Goal: Navigation & Orientation: Find specific page/section

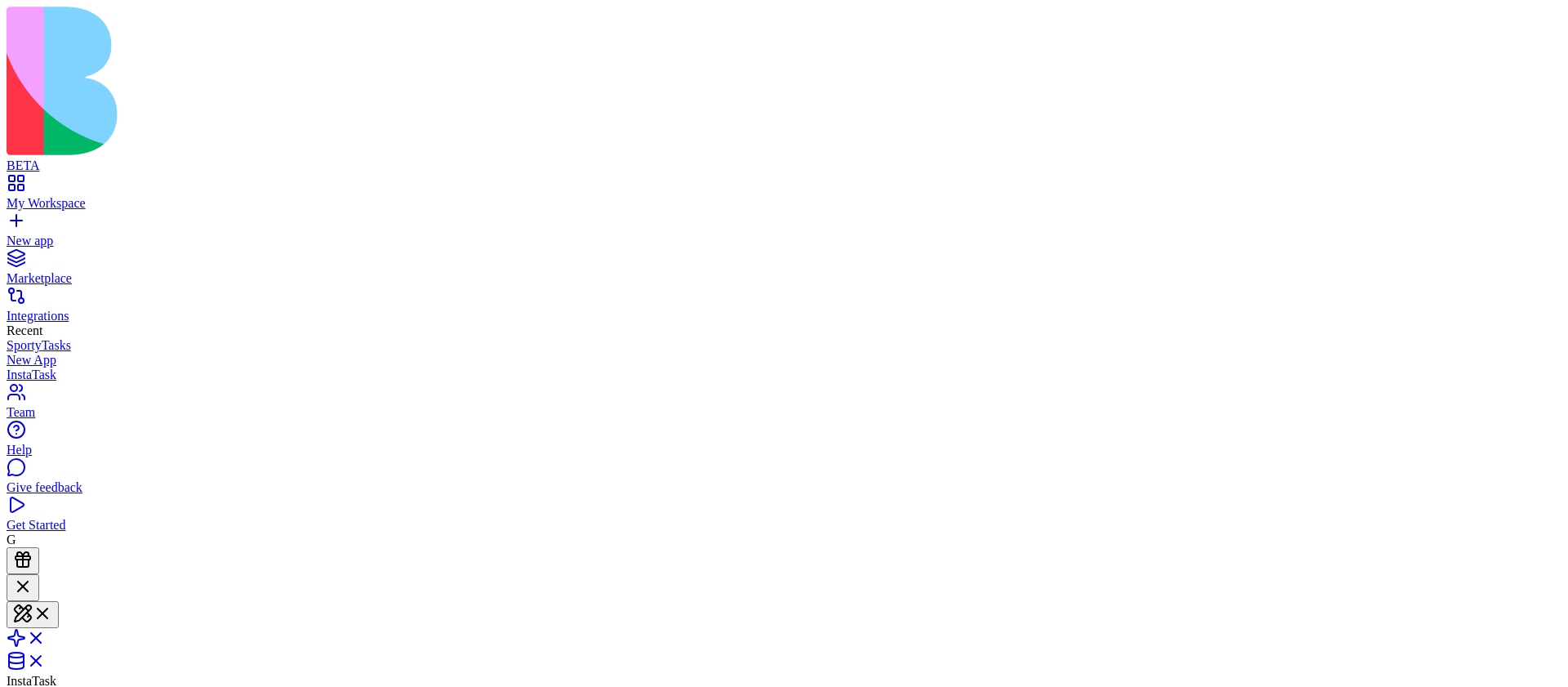
scroll to position [701, 0]
click at [59, 602] on button at bounding box center [32, 615] width 53 height 27
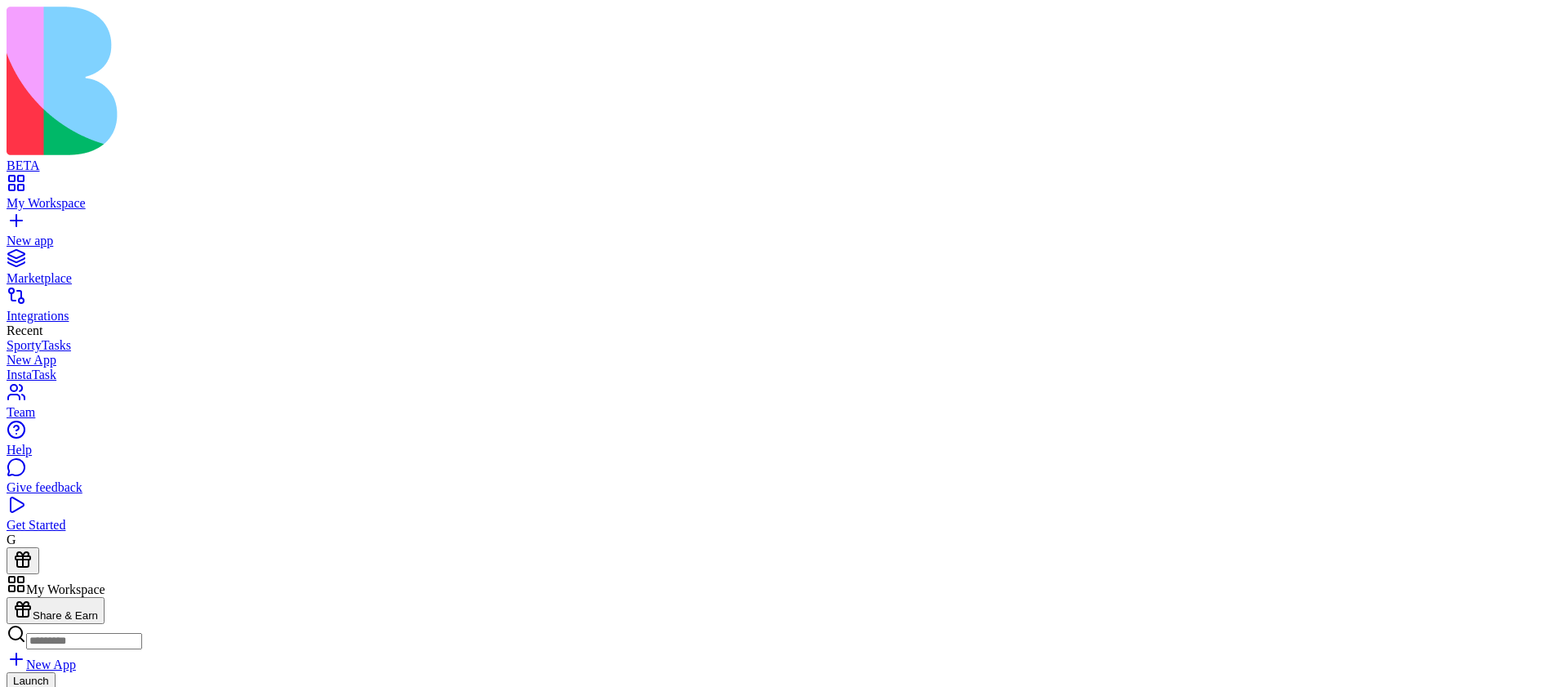
scroll to position [430, 0]
click at [46, 647] on link at bounding box center [25, 654] width 40 height 14
click at [46, 620] on link at bounding box center [25, 627] width 40 height 14
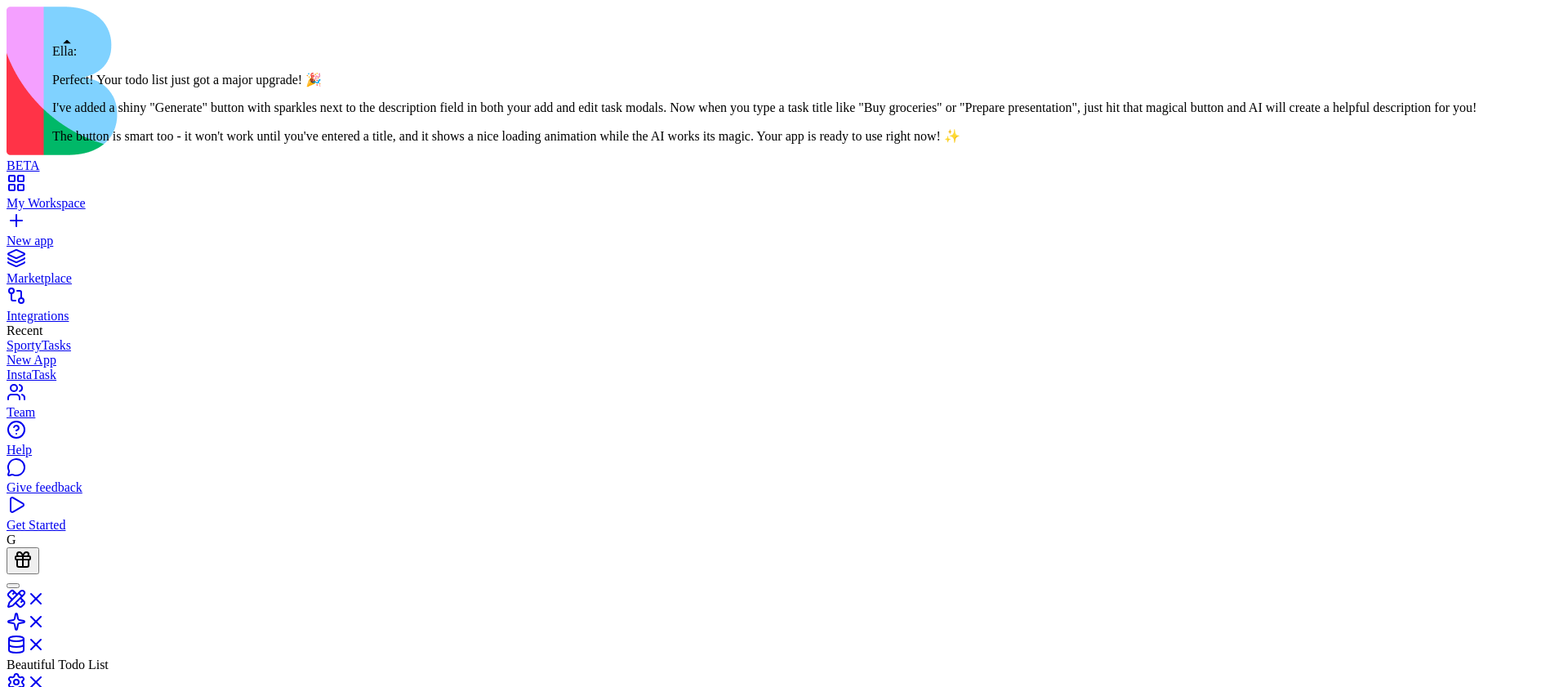
click at [13, 586] on div at bounding box center [13, 586] width 0 height 0
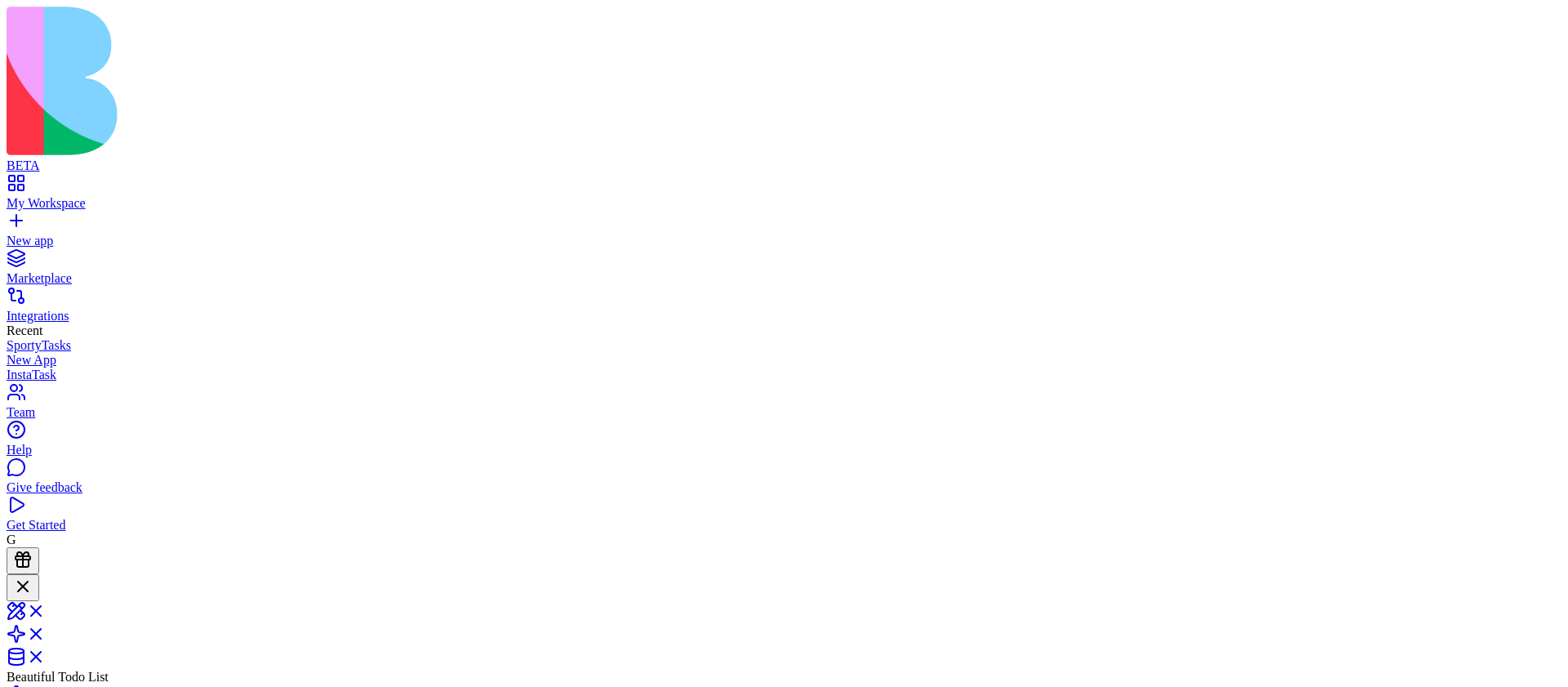
click at [101, 196] on div "My Workspace" at bounding box center [783, 203] width 1555 height 15
click at [46, 625] on link at bounding box center [25, 632] width 40 height 14
click at [46, 643] on link at bounding box center [25, 650] width 40 height 14
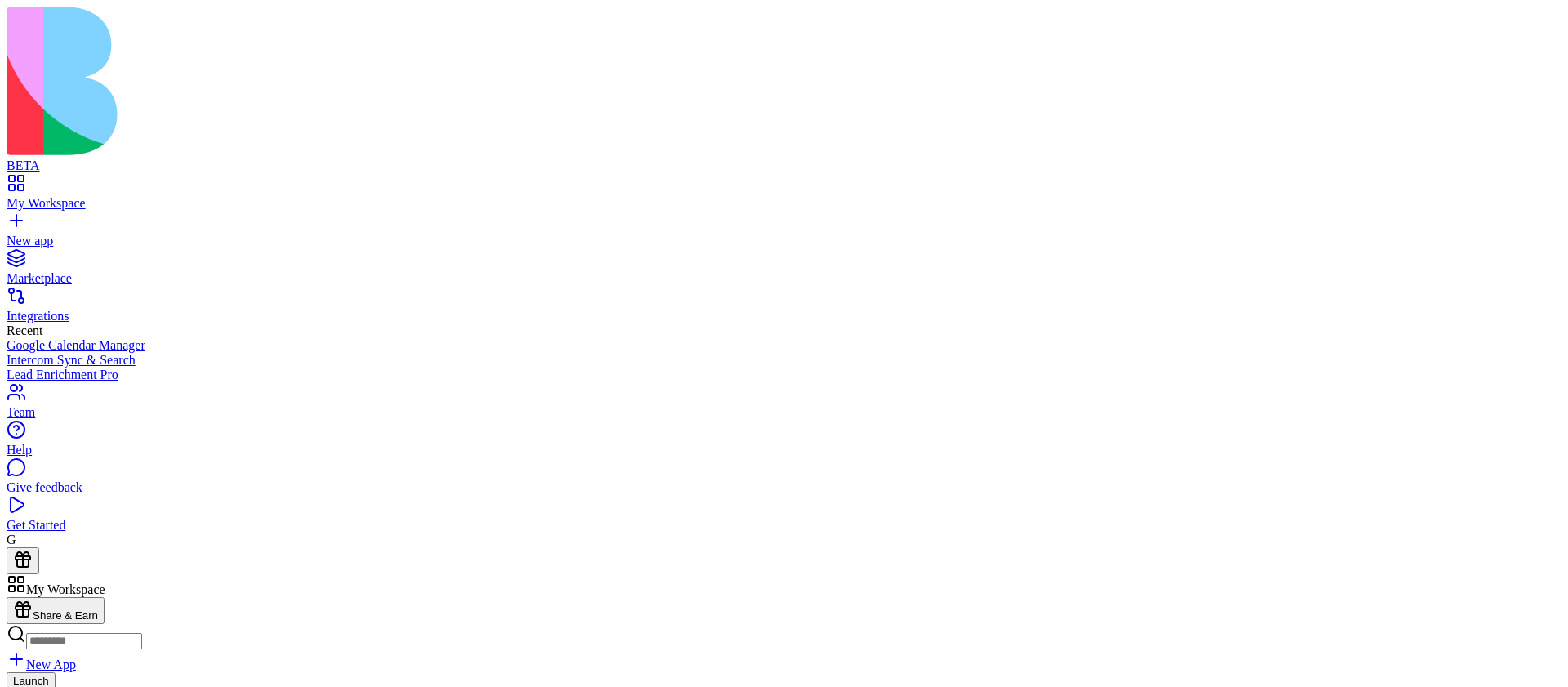
click at [142, 633] on input at bounding box center [84, 641] width 116 height 17
type input "****"
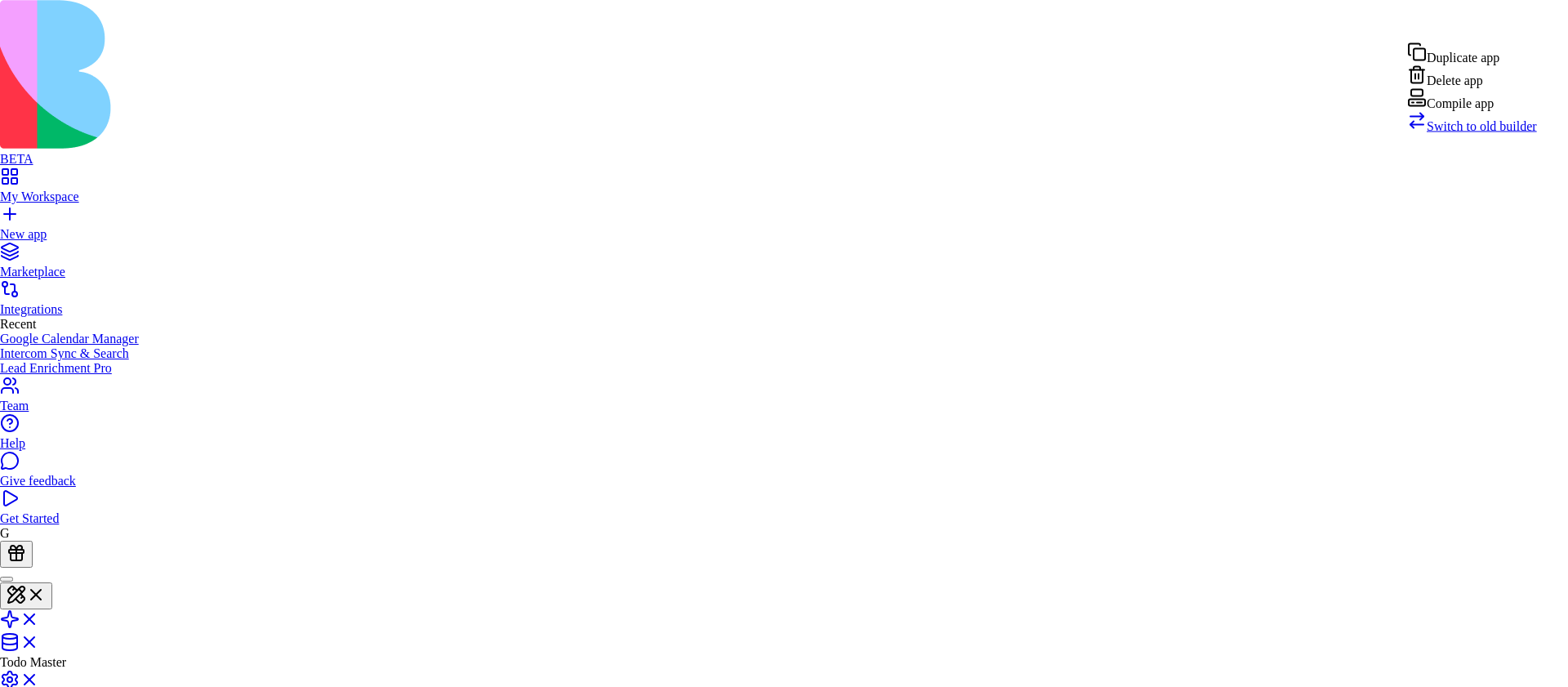
click at [1487, 112] on div "Compile app" at bounding box center [1472, 99] width 130 height 23
